Goal: Check status: Check status

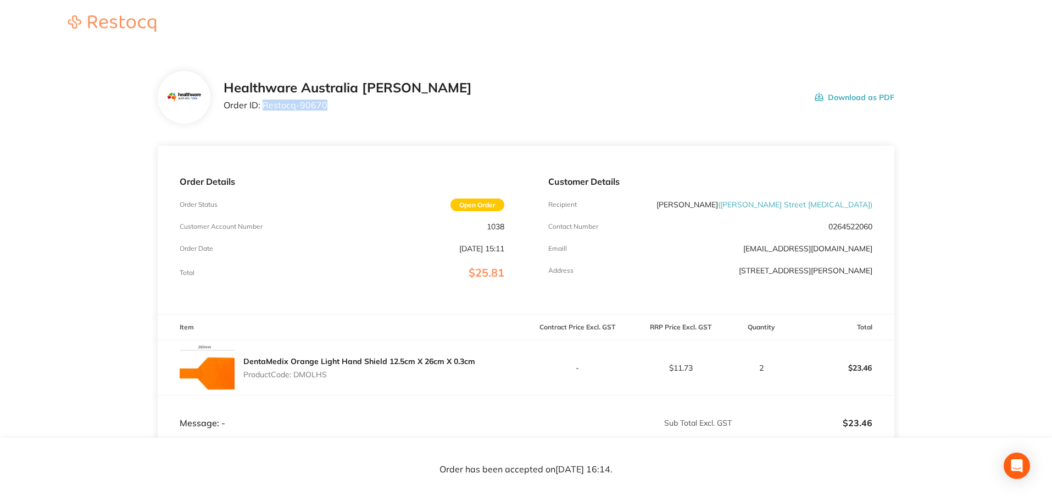
drag, startPoint x: 331, startPoint y: 108, endPoint x: 264, endPoint y: 114, distance: 67.9
click at [264, 114] on div "Healthware Australia [PERSON_NAME] Order ID: Restocq- 90670" at bounding box center [348, 97] width 248 height 34
copy p "Restocq- 90670"
click at [320, 378] on p "Product Code: DMOLHS" at bounding box center [359, 374] width 232 height 9
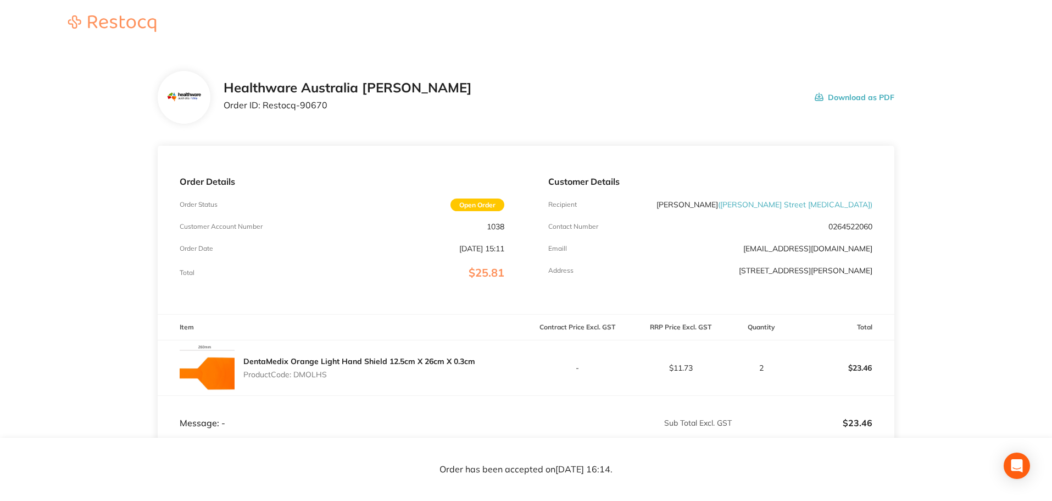
copy p "DMOLHS"
